Goal: Task Accomplishment & Management: Use online tool/utility

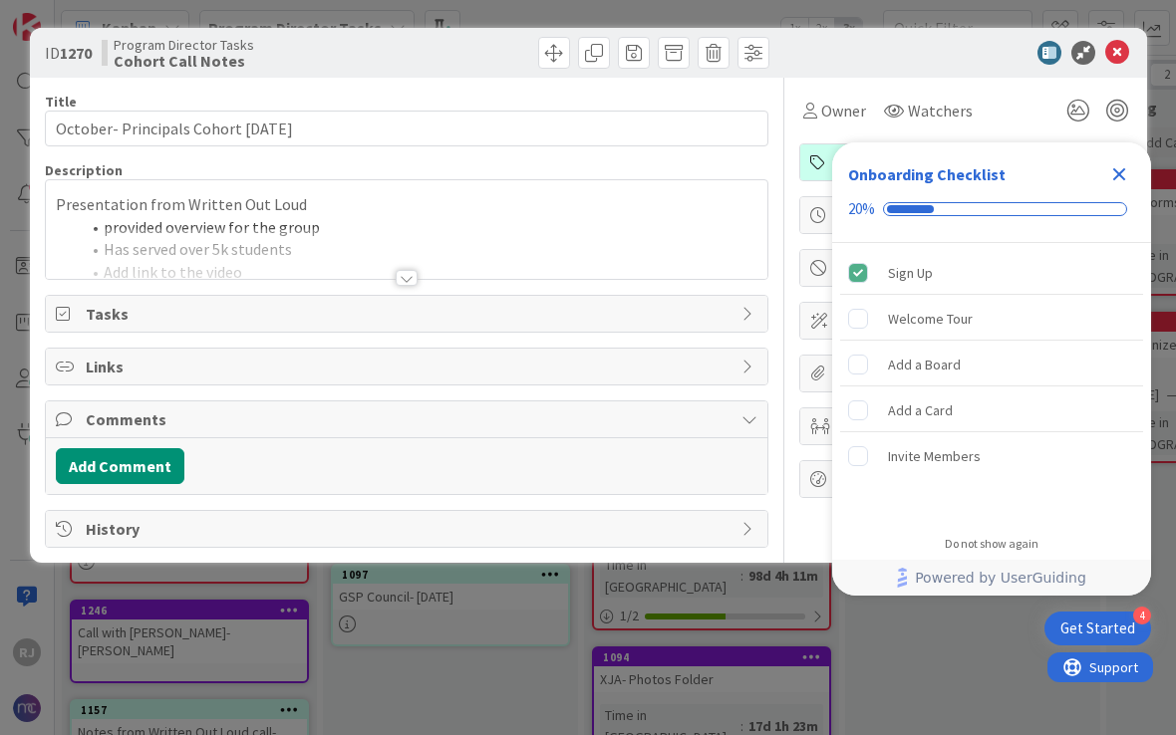
click at [1111, 171] on icon "Close Checklist" at bounding box center [1119, 174] width 24 height 24
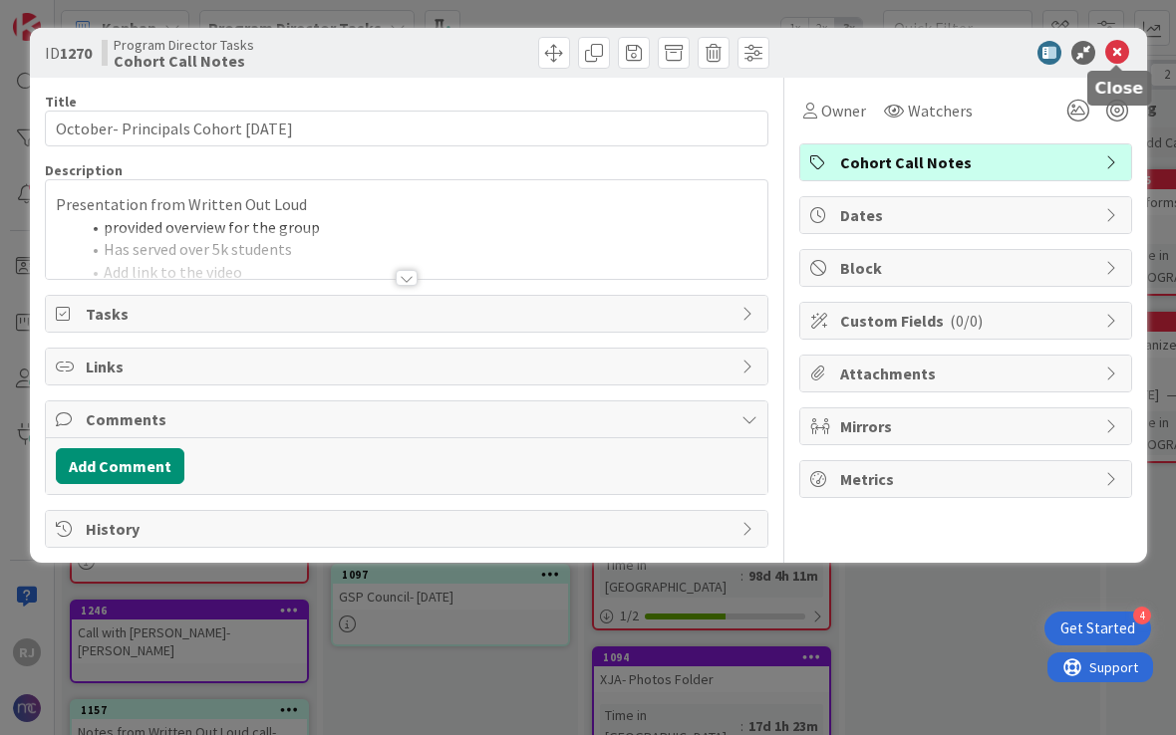
click at [1119, 62] on icon at bounding box center [1117, 53] width 24 height 24
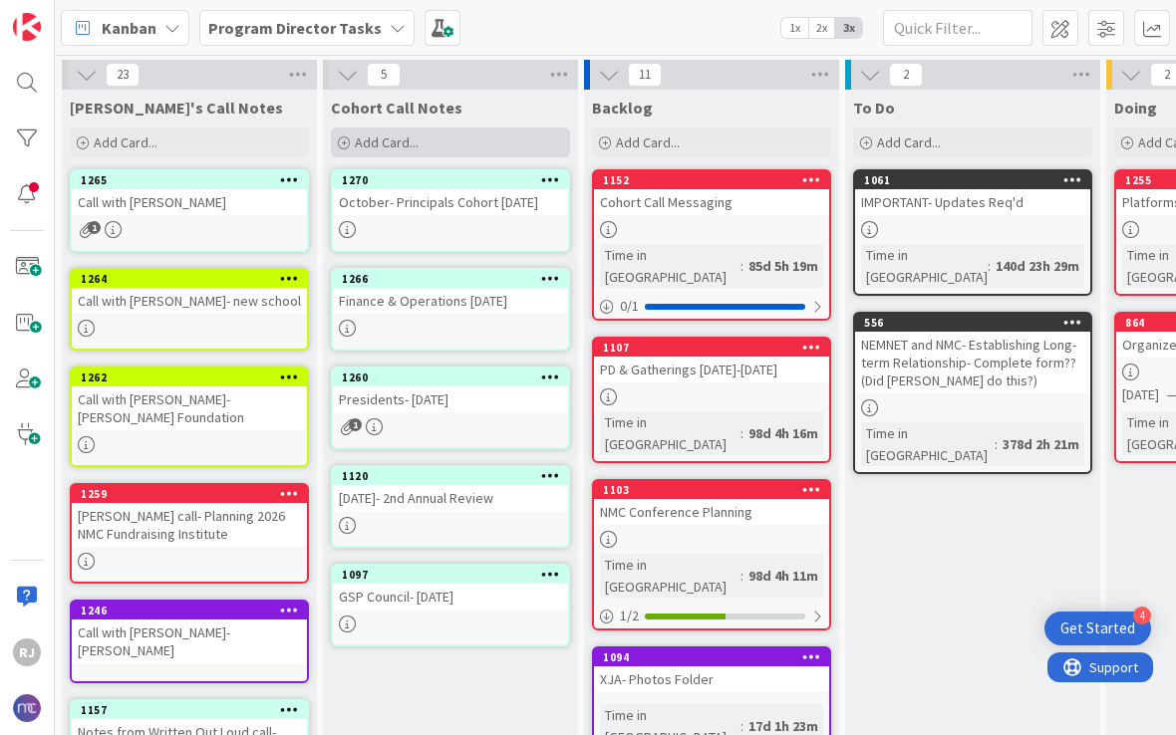
click at [410, 141] on span "Add Card..." at bounding box center [387, 143] width 64 height 18
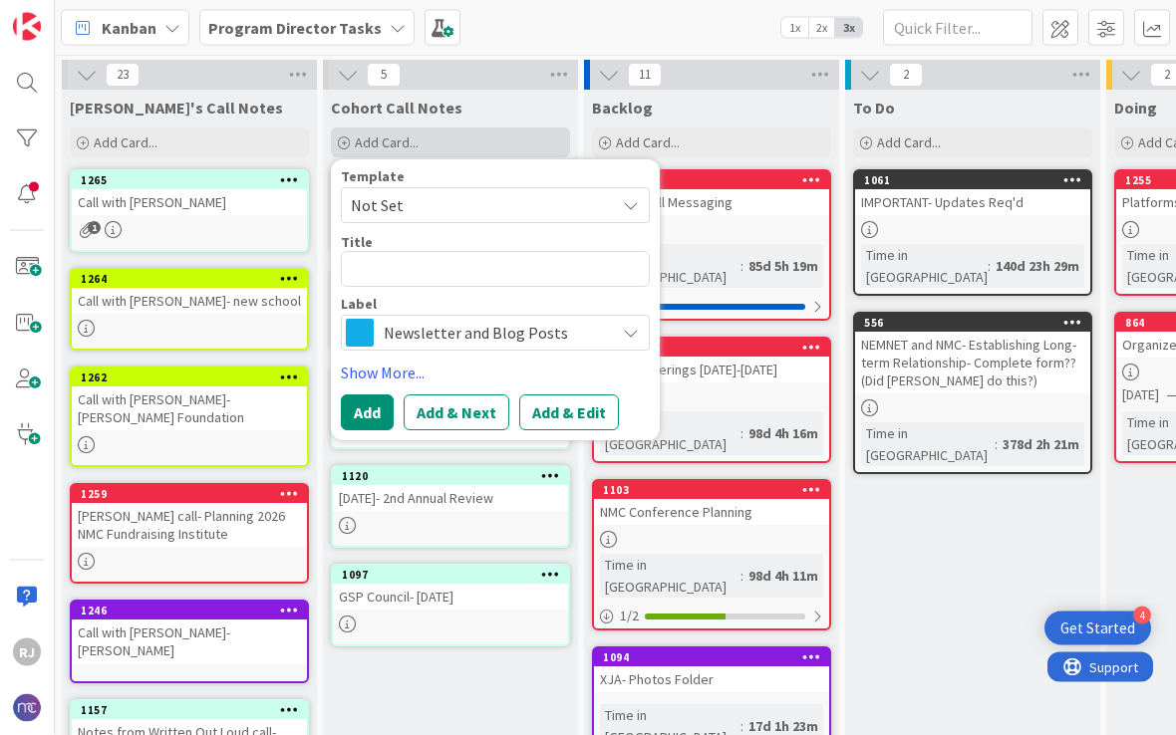
type textarea "x"
type textarea "P"
type textarea "x"
type textarea "Pr"
type textarea "x"
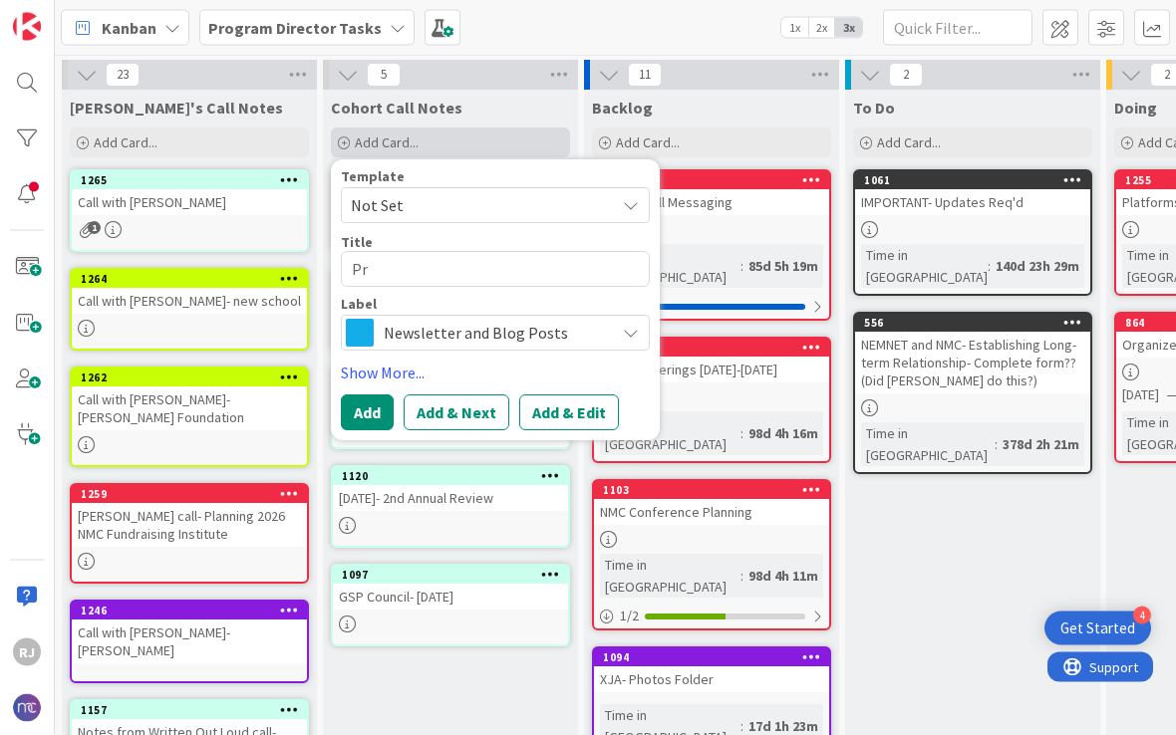
type textarea "Pro"
type textarea "x"
type textarea "Prog"
type textarea "x"
type textarea "Progr"
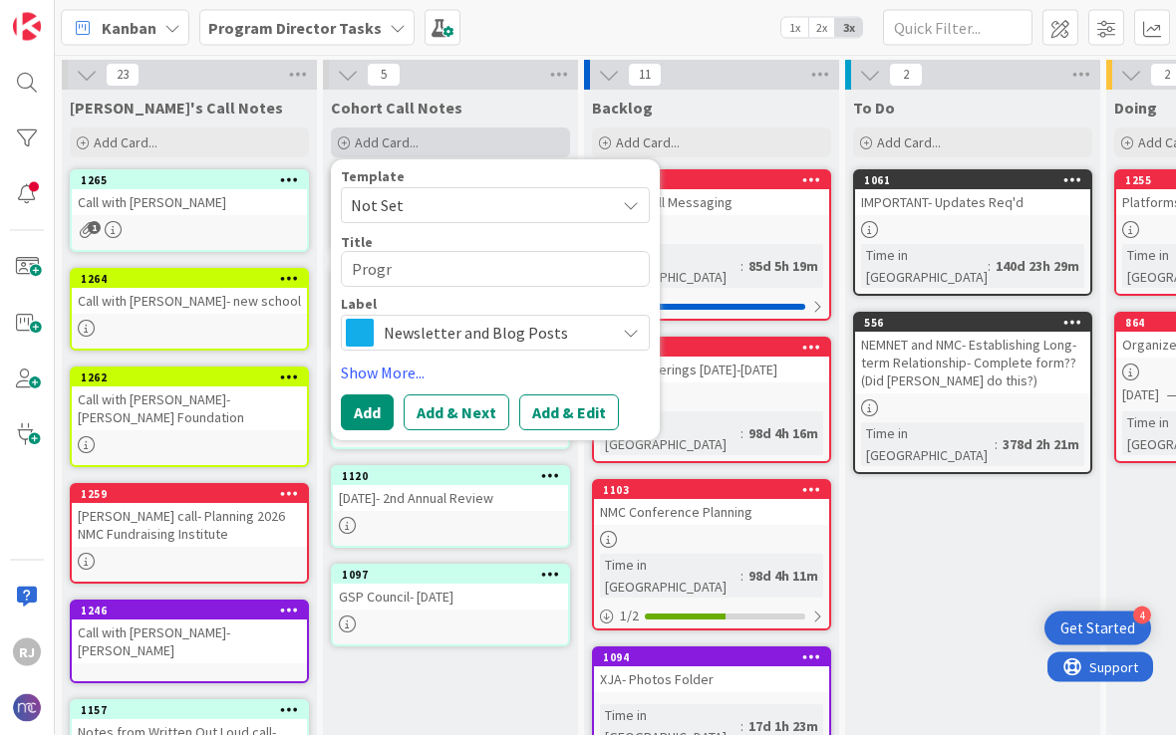
type textarea "x"
type textarea "Progra"
type textarea "x"
type textarea "Program"
type textarea "x"
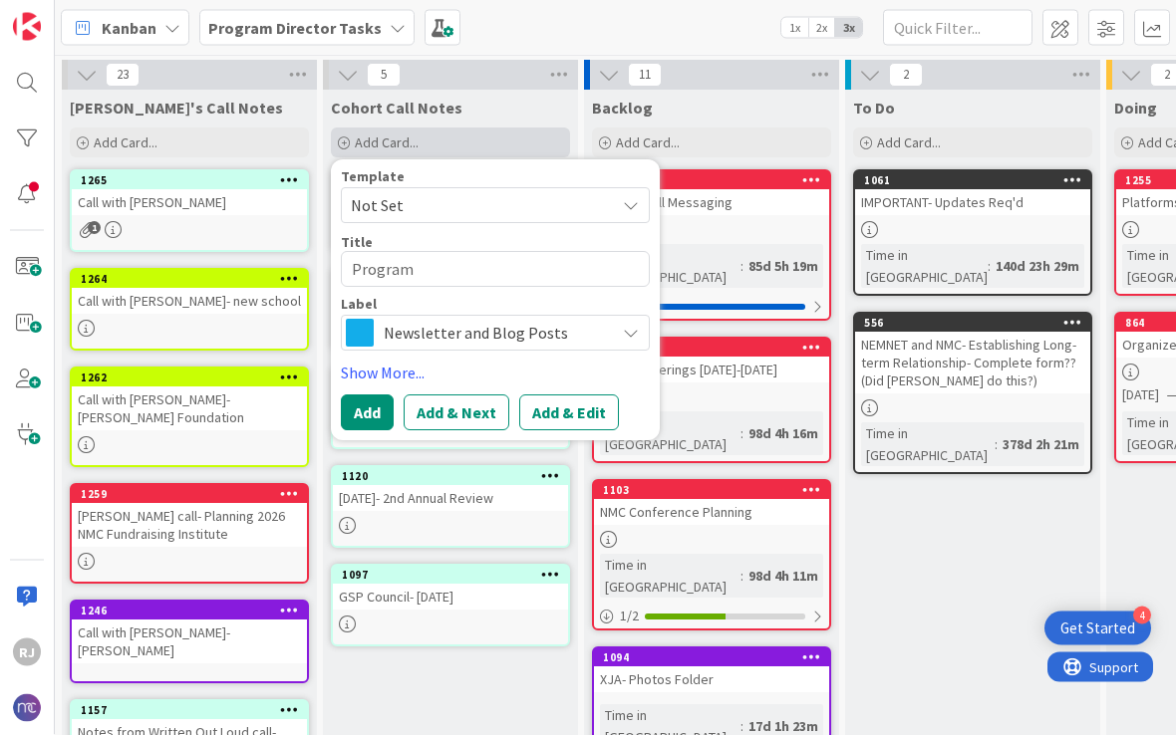
type textarea "Program"
type textarea "x"
type textarea "Program C"
type textarea "x"
type textarea "Program Co"
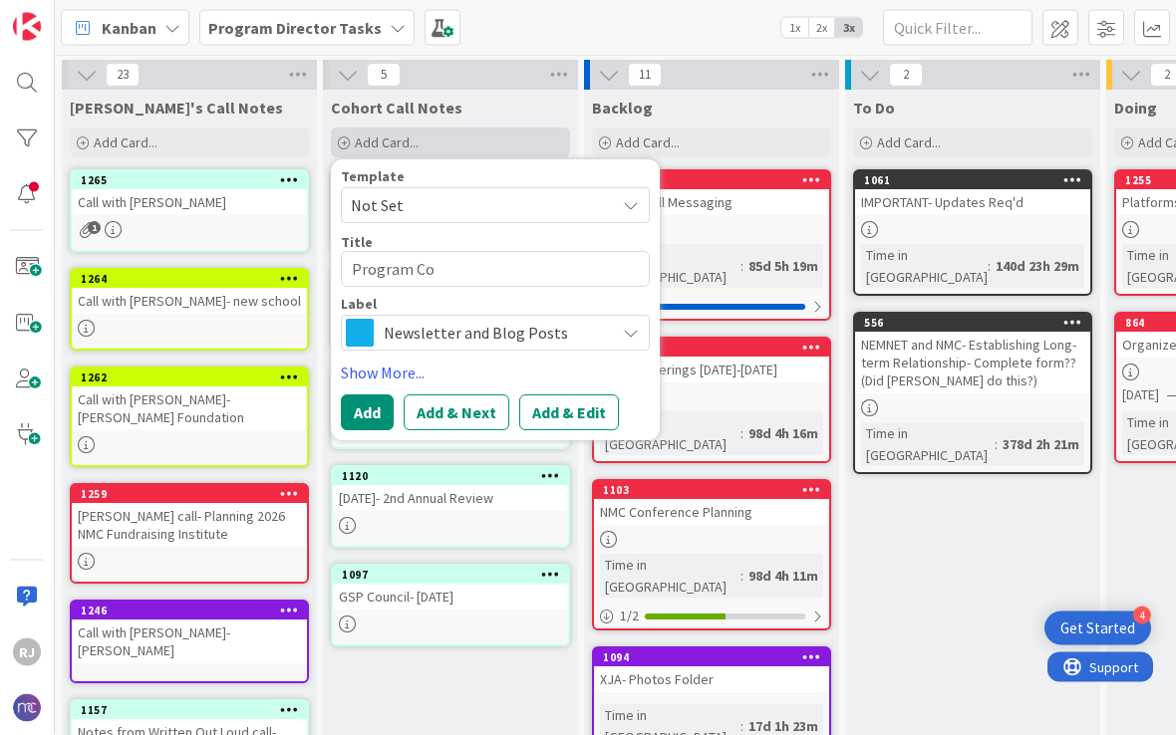
type textarea "x"
type textarea "Program C"
type textarea "x"
type textarea "Program Co"
type textarea "x"
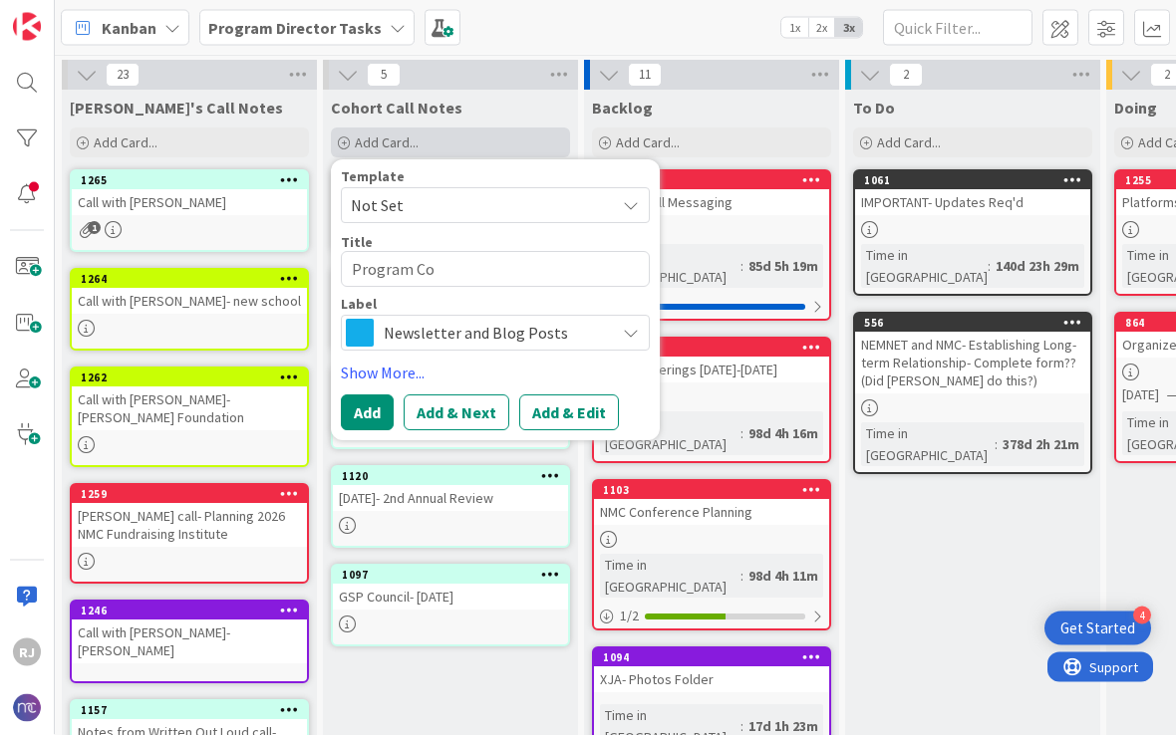
type textarea "Program Com"
type textarea "x"
type textarea "Program Comm"
type textarea "x"
type textarea "Program Commi"
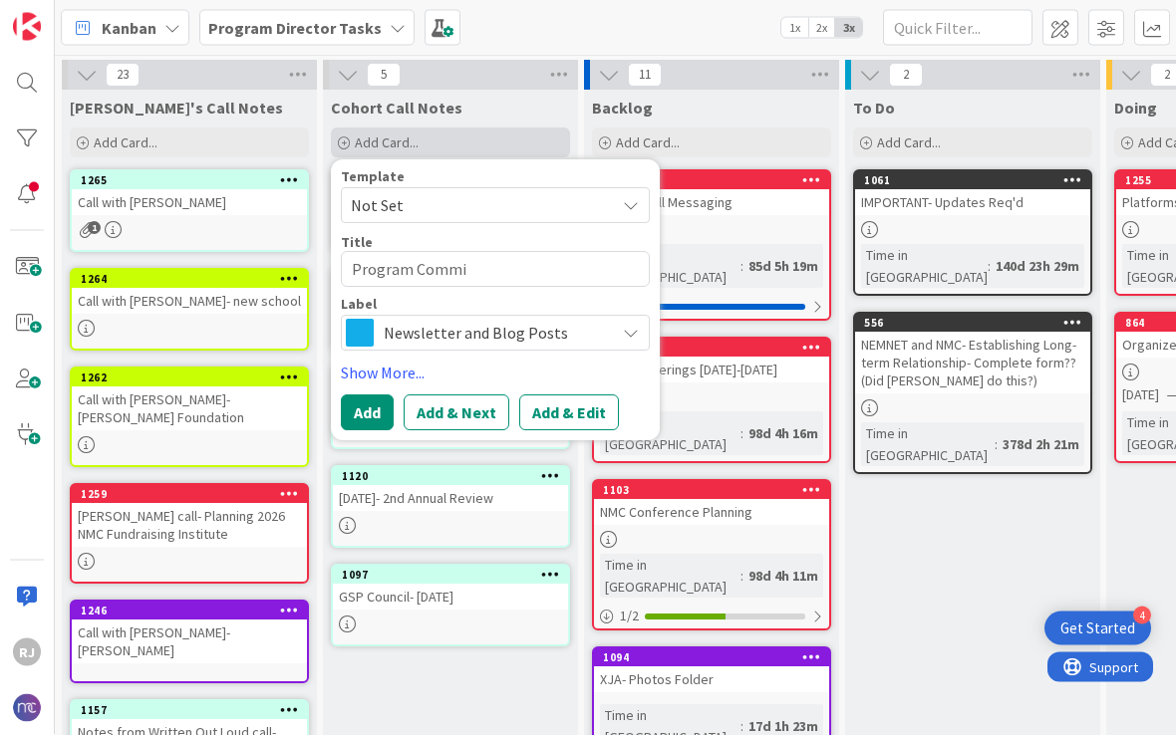
type textarea "x"
type textarea "Program Commit"
type textarea "x"
type textarea "Program Committ"
type textarea "x"
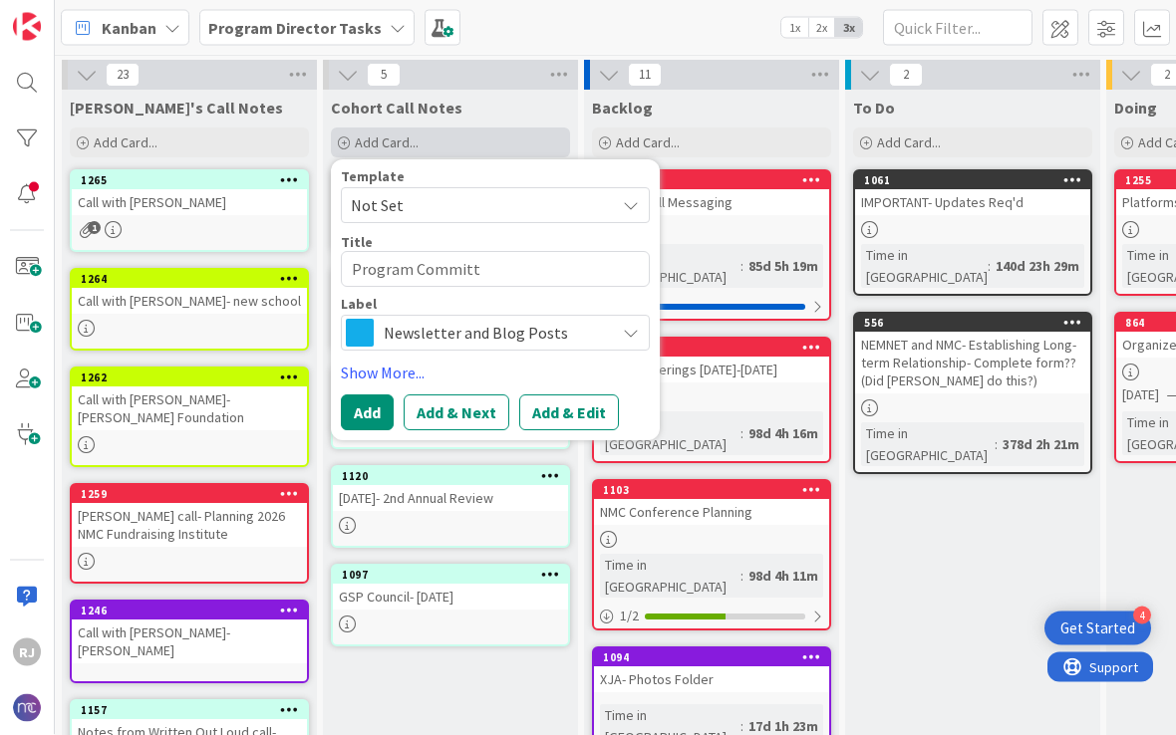
type textarea "Program Committe"
type textarea "x"
type textarea "Program Committee"
click at [548, 335] on span "Newsletter and Blog Posts" at bounding box center [494, 333] width 221 height 28
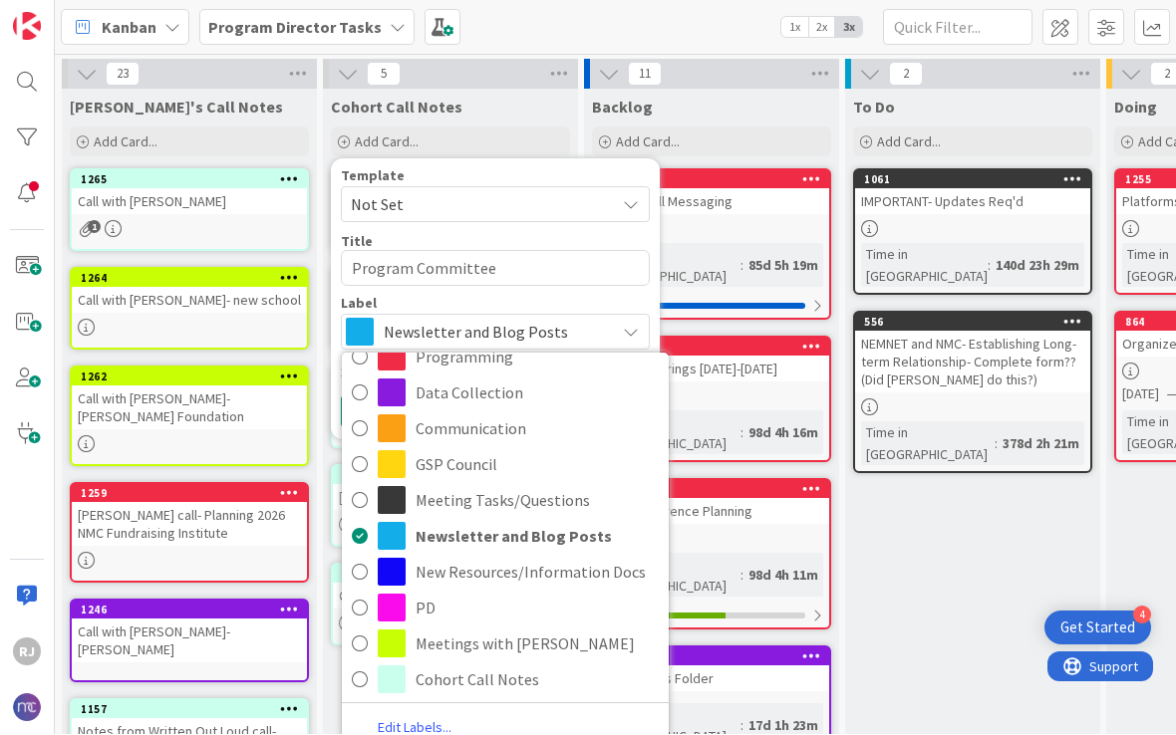
scroll to position [78, 0]
click at [492, 680] on span "Cohort Call Notes" at bounding box center [536, 681] width 243 height 30
type textarea "x"
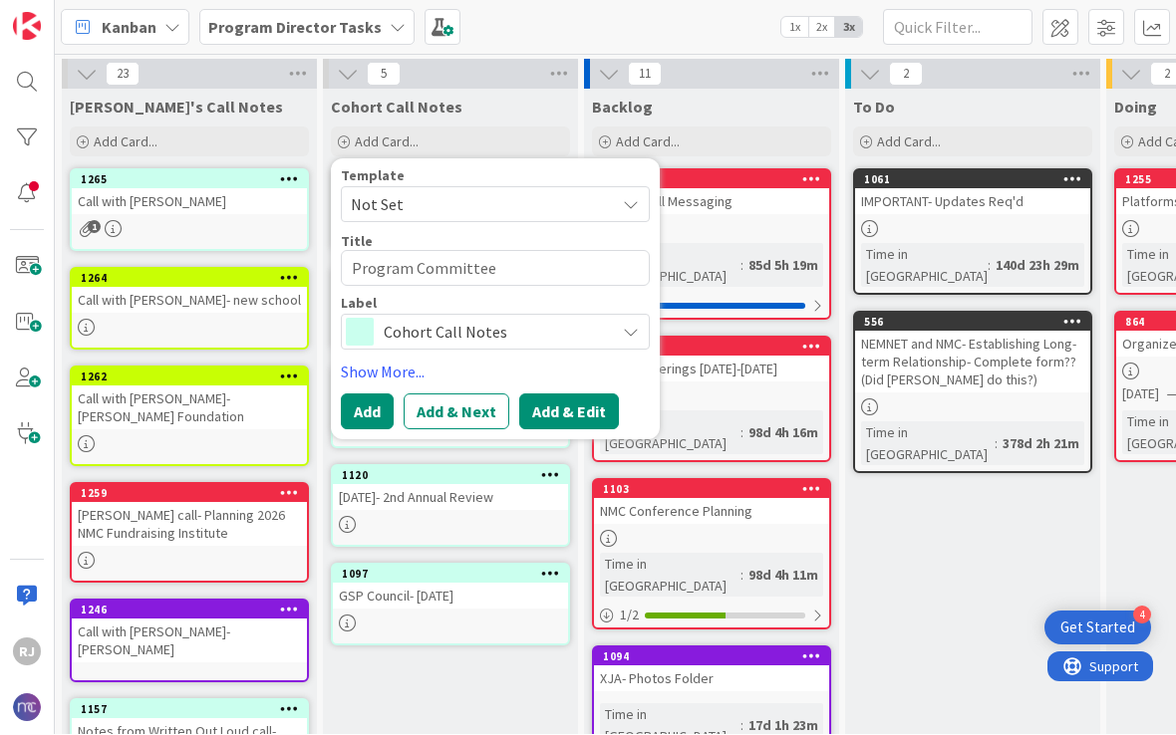
click at [575, 411] on button "Add & Edit" at bounding box center [569, 413] width 100 height 36
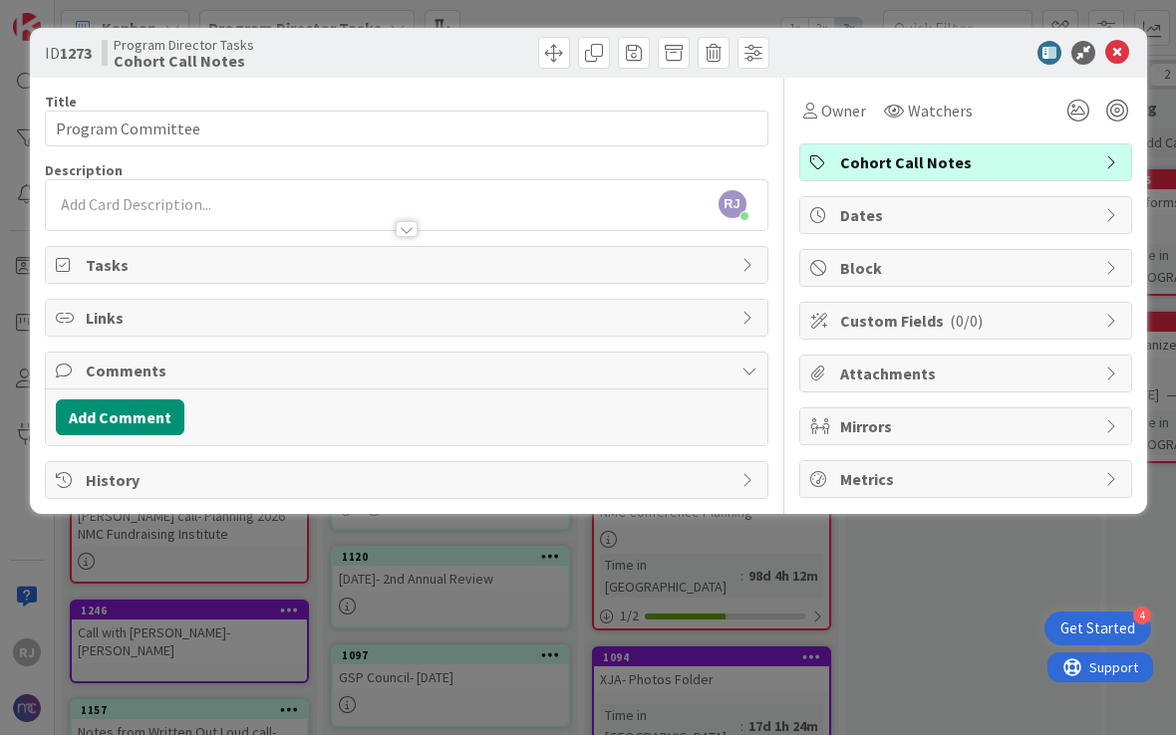
click at [515, 204] on div "[PERSON_NAME] [PERSON_NAME] just joined" at bounding box center [406, 205] width 721 height 50
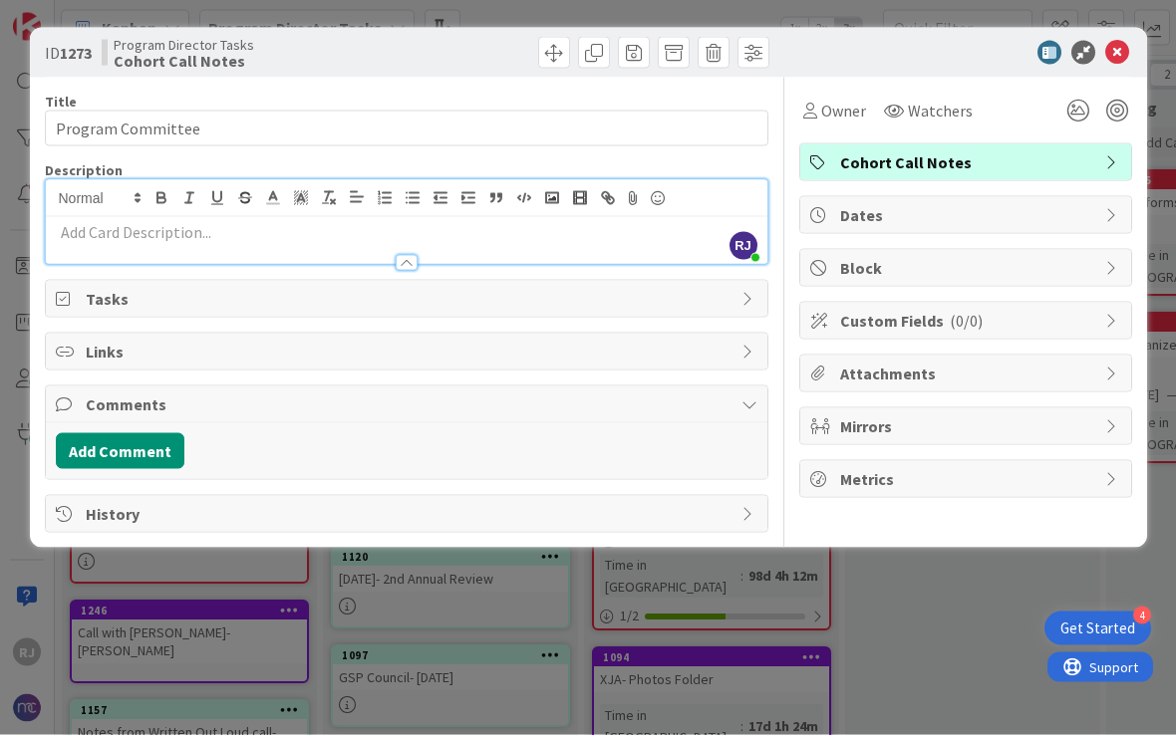
click at [276, 225] on p at bounding box center [406, 232] width 701 height 23
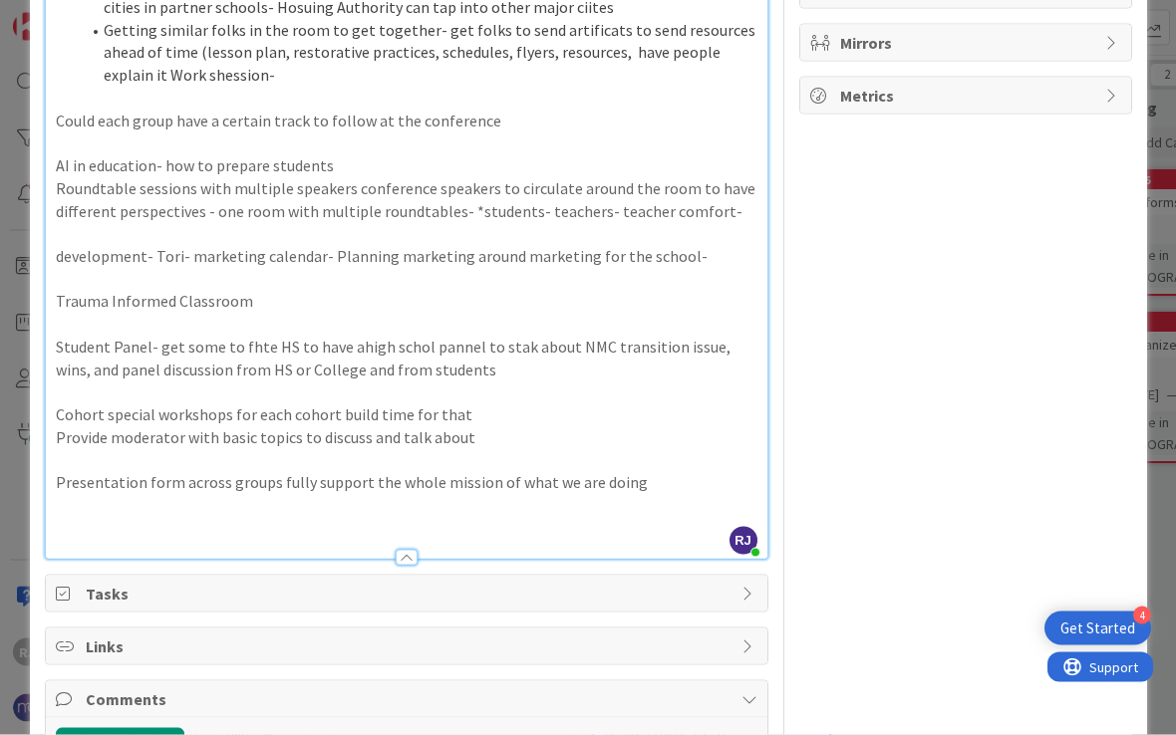
scroll to position [383, 0]
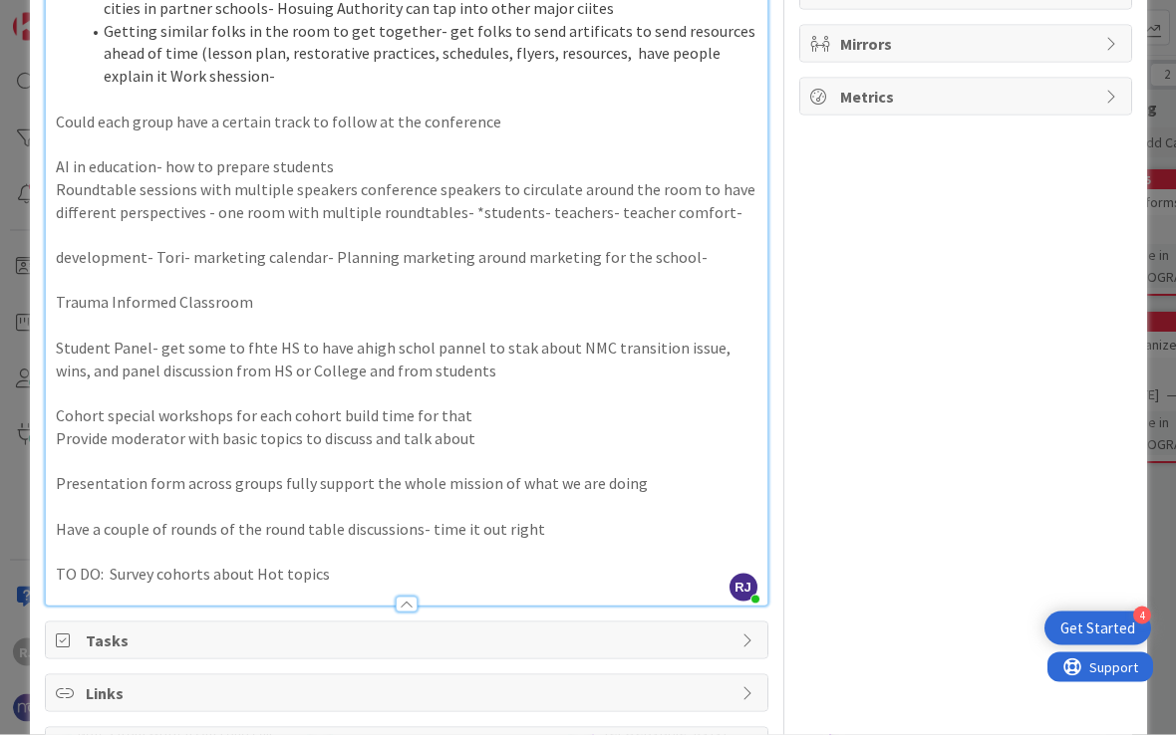
click at [388, 563] on p "TO DO: Survey cohorts about Hot topics" at bounding box center [406, 574] width 701 height 23
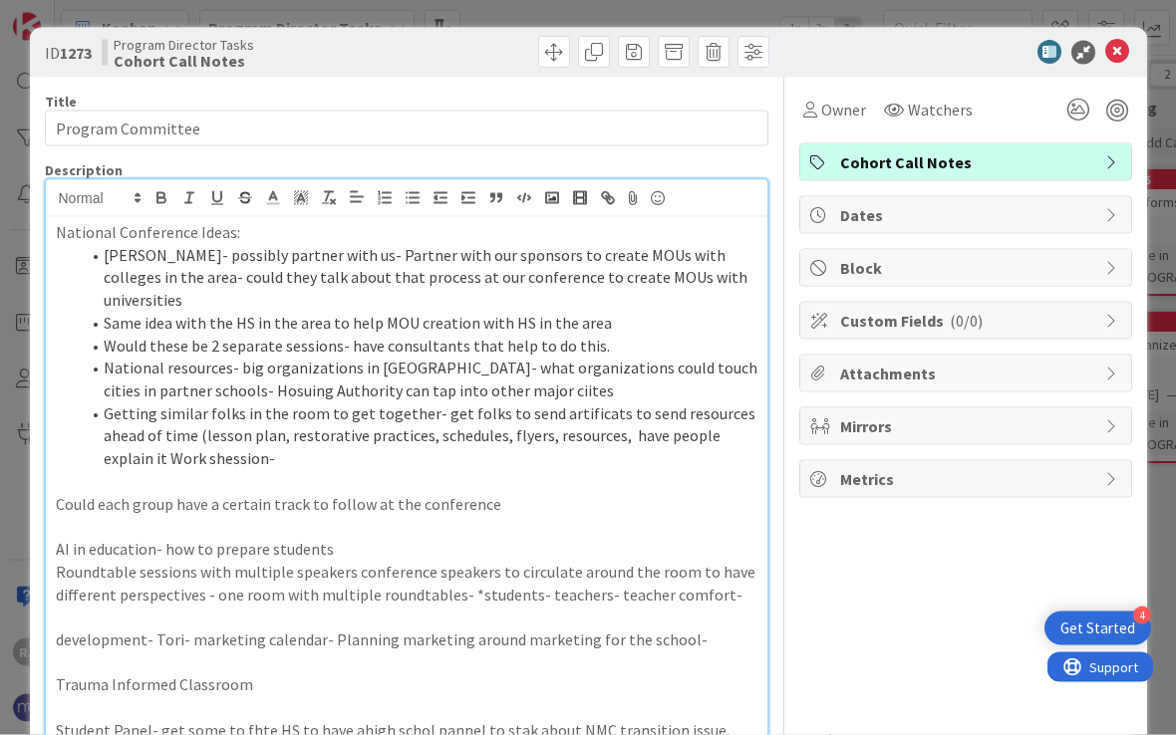
scroll to position [0, 0]
